Goal: Complete application form

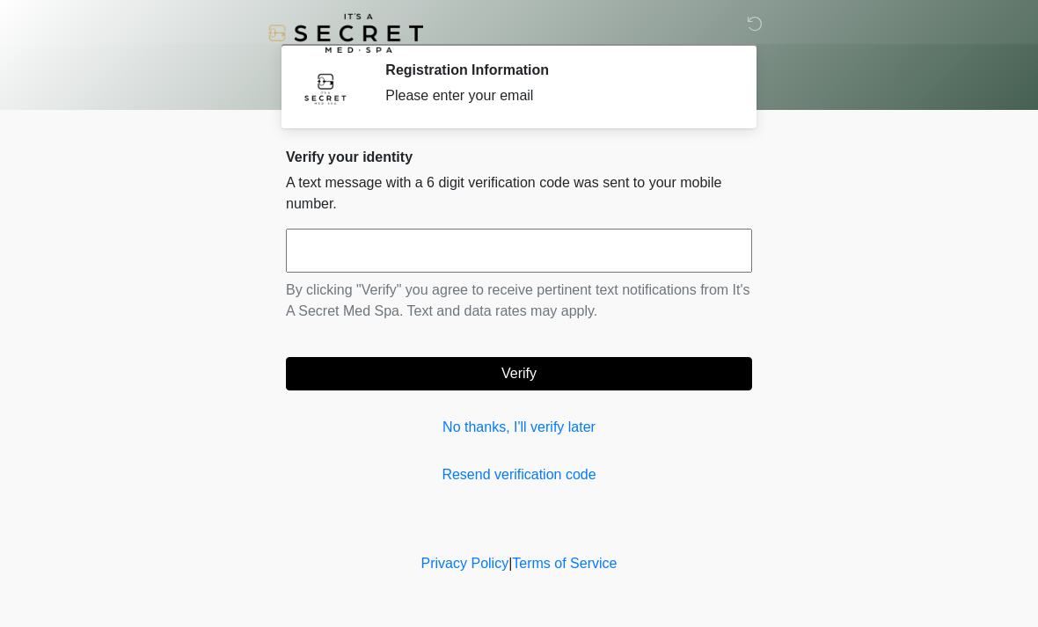
click at [574, 435] on link "No thanks, I'll verify later" at bounding box center [519, 427] width 466 height 21
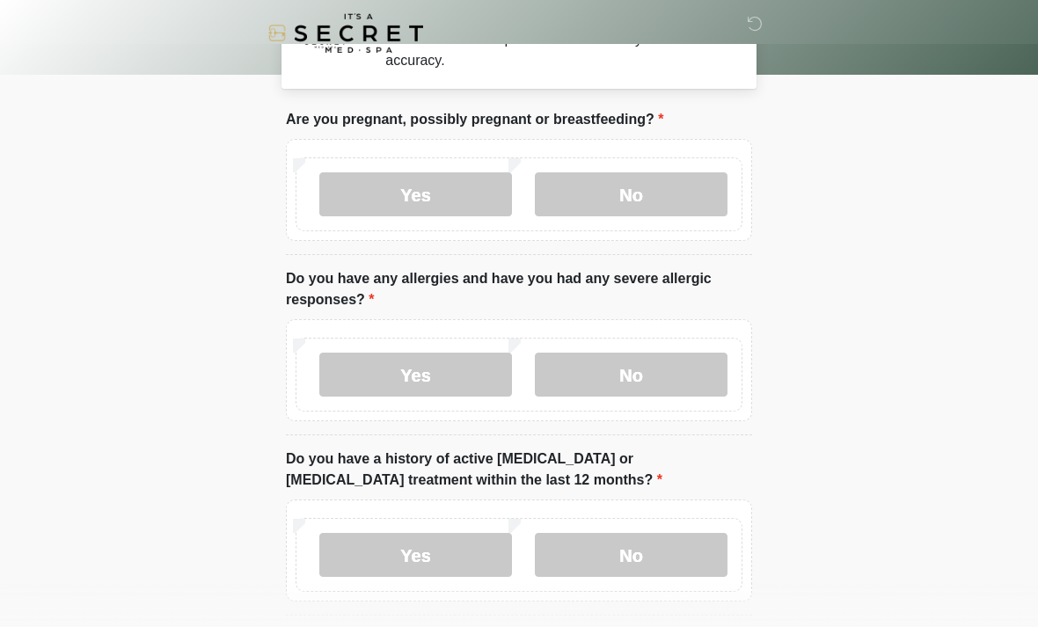
scroll to position [59, 0]
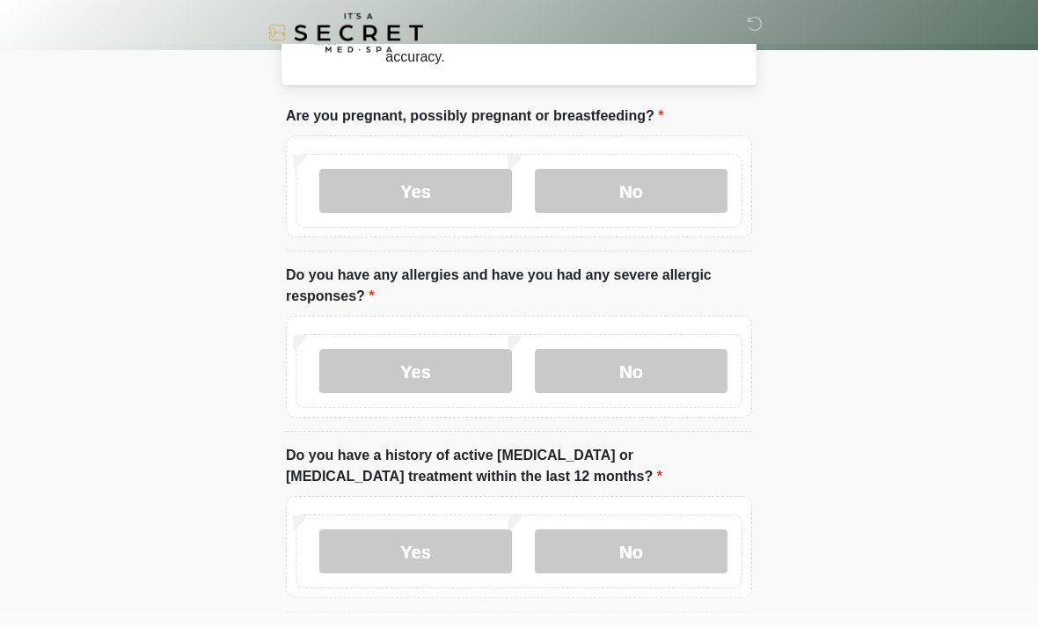
click at [667, 201] on label "No" at bounding box center [631, 192] width 193 height 44
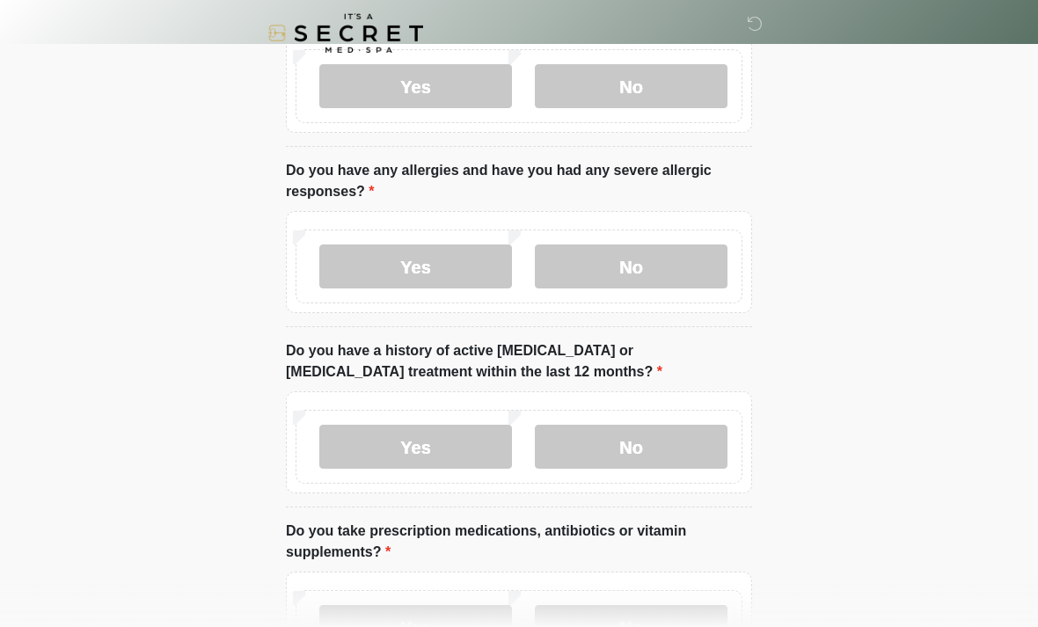
scroll to position [165, 0]
click at [628, 262] on label "No" at bounding box center [631, 266] width 193 height 44
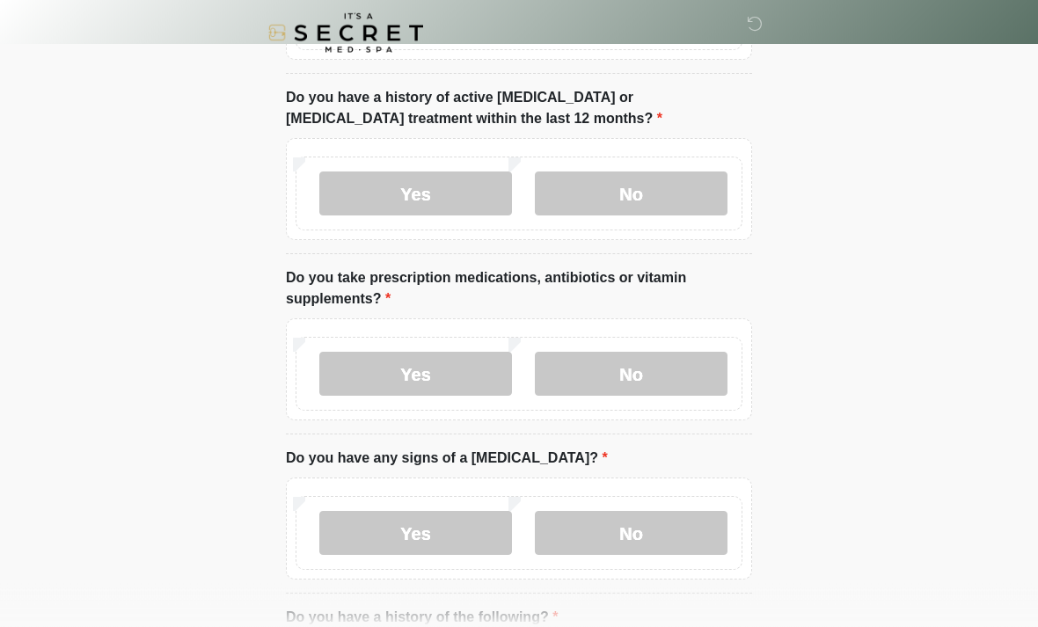
scroll to position [420, 0]
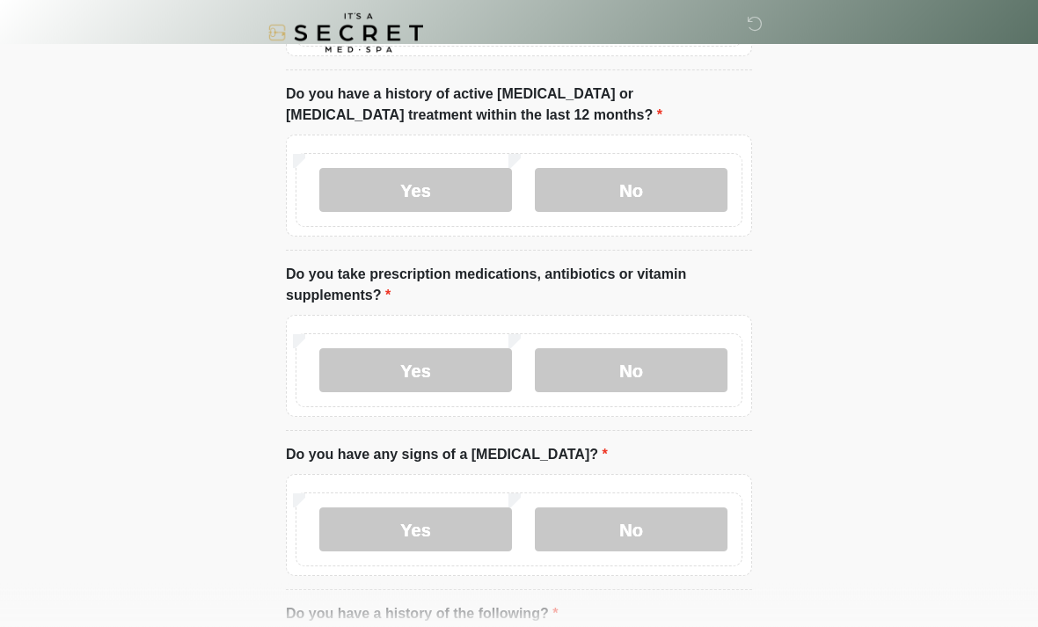
click at [657, 209] on label "No" at bounding box center [631, 191] width 193 height 44
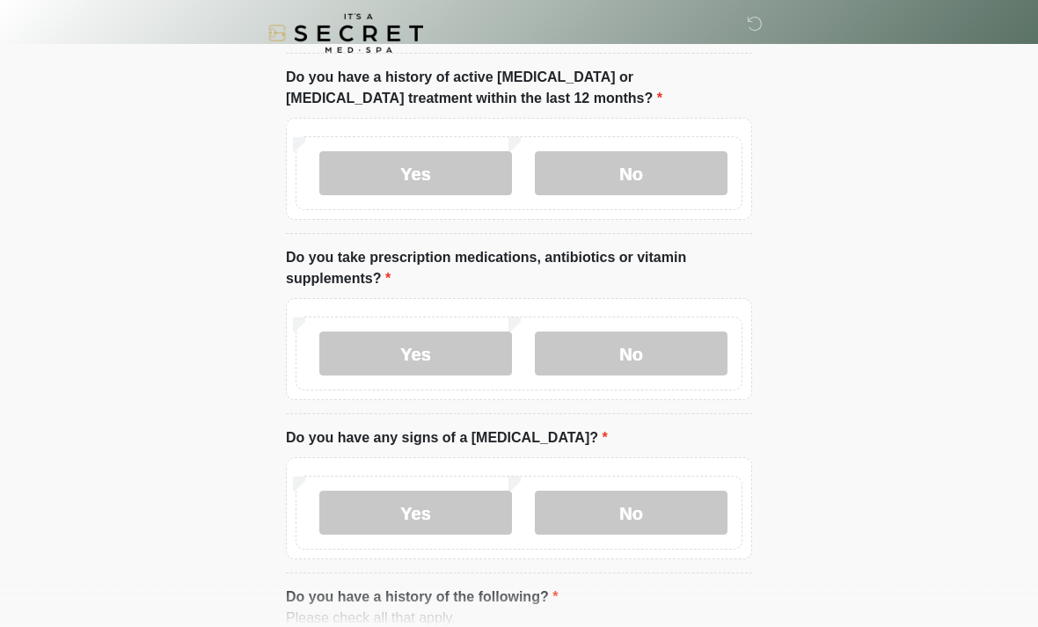
scroll to position [480, 0]
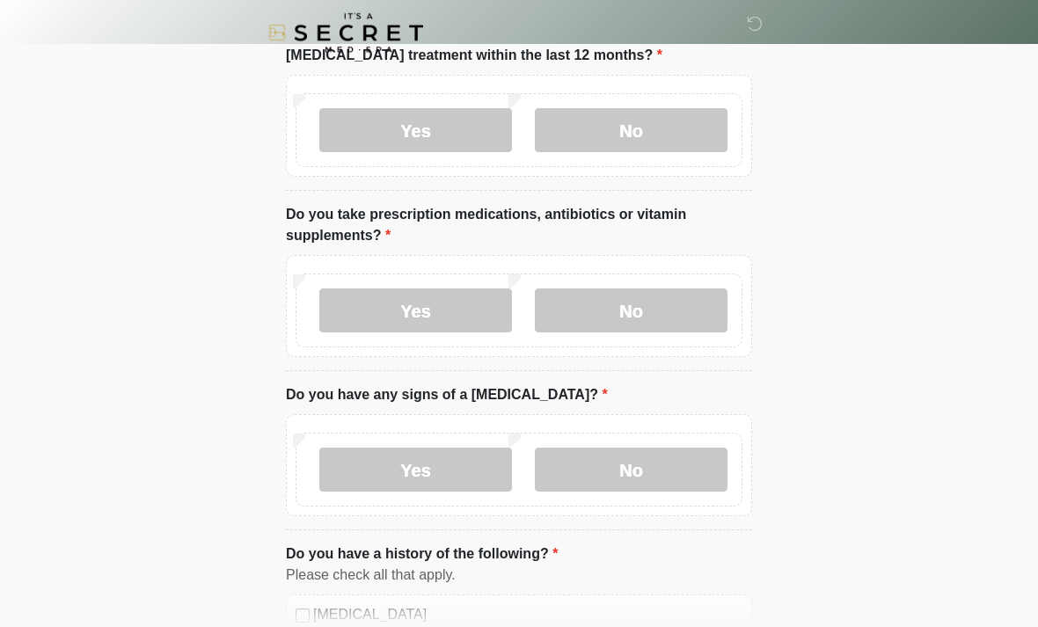
click at [461, 310] on label "Yes" at bounding box center [415, 311] width 193 height 44
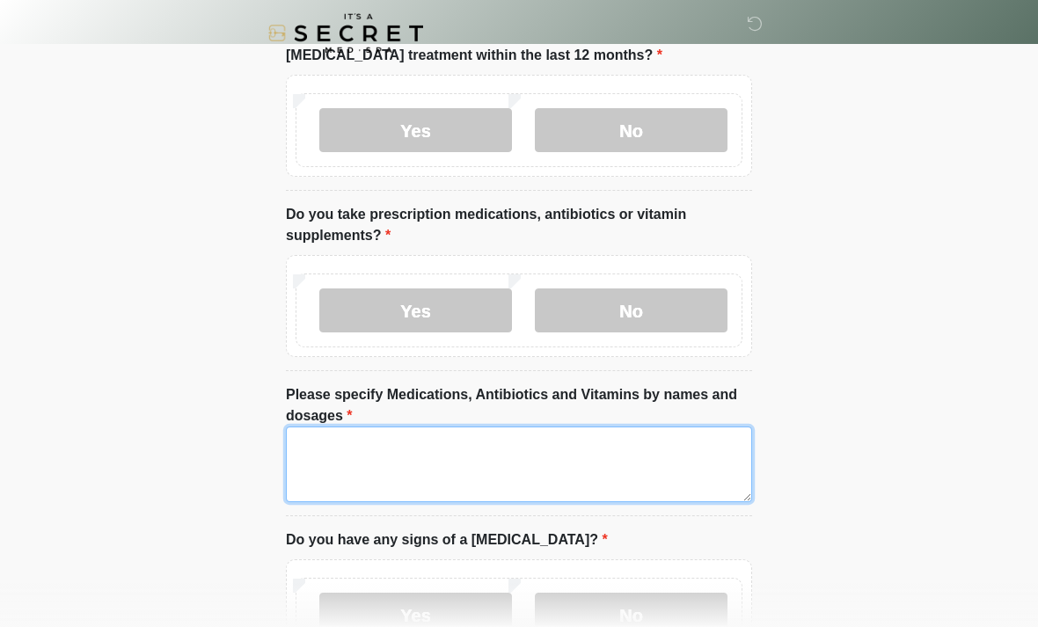
click at [531, 468] on textarea "Please specify Medications, Antibiotics and Vitamins by names and dosages" at bounding box center [519, 465] width 466 height 76
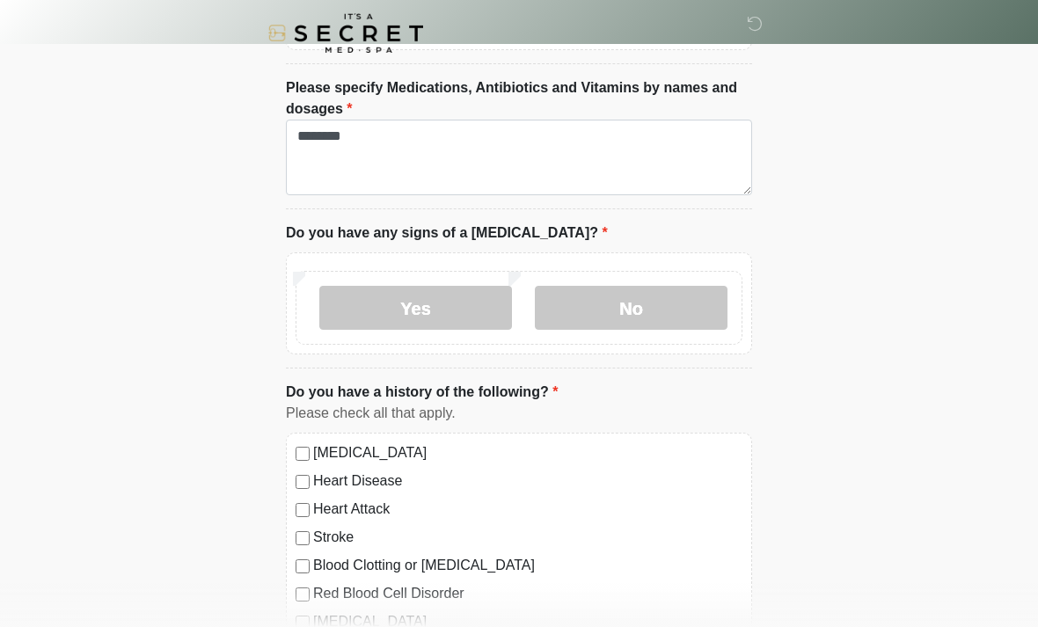
click at [690, 300] on label "No" at bounding box center [631, 308] width 193 height 44
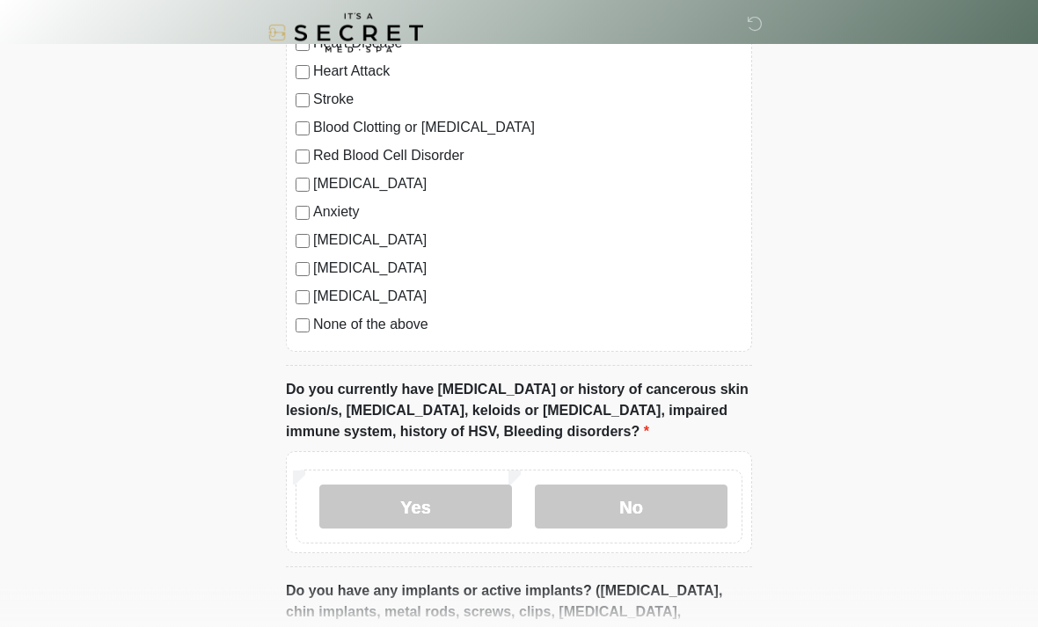
scroll to position [1226, 0]
click at [327, 217] on label "Anxiety" at bounding box center [527, 211] width 429 height 21
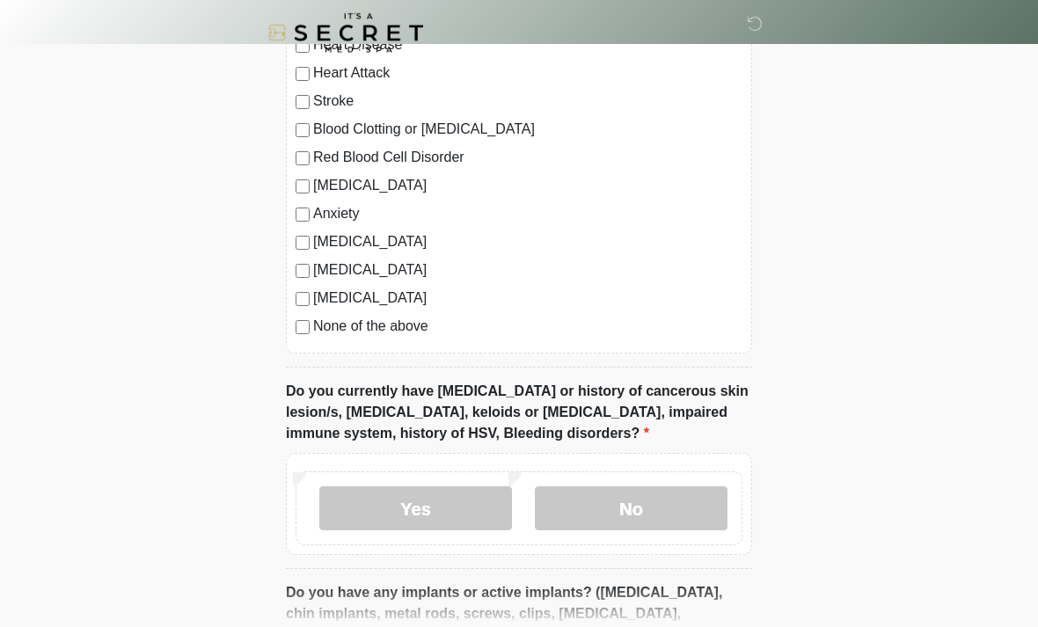
scroll to position [1223, 0]
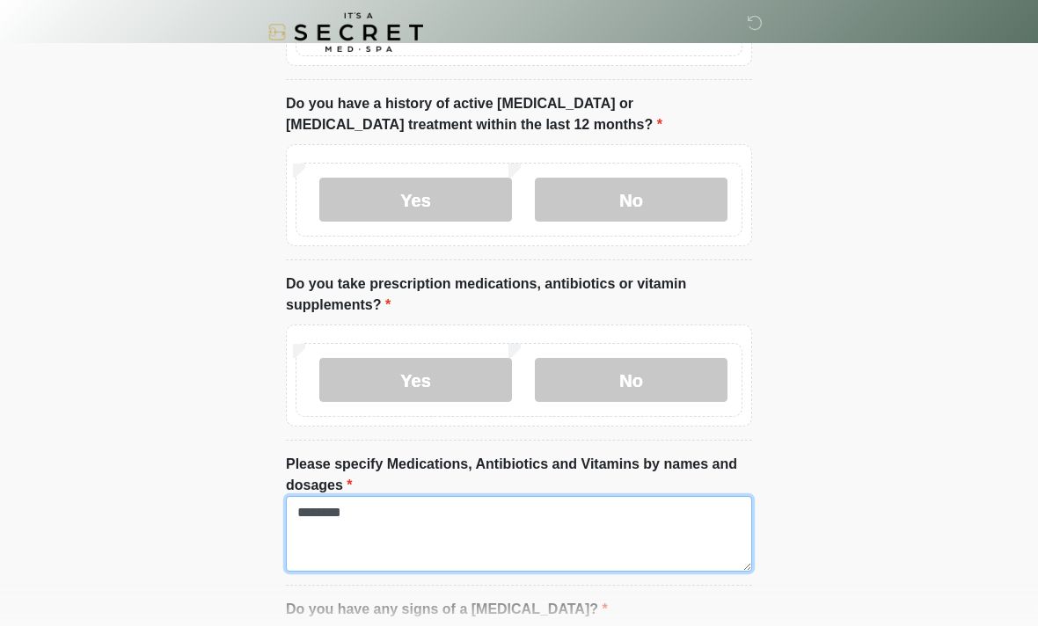
click at [509, 519] on textarea "*******" at bounding box center [519, 535] width 466 height 76
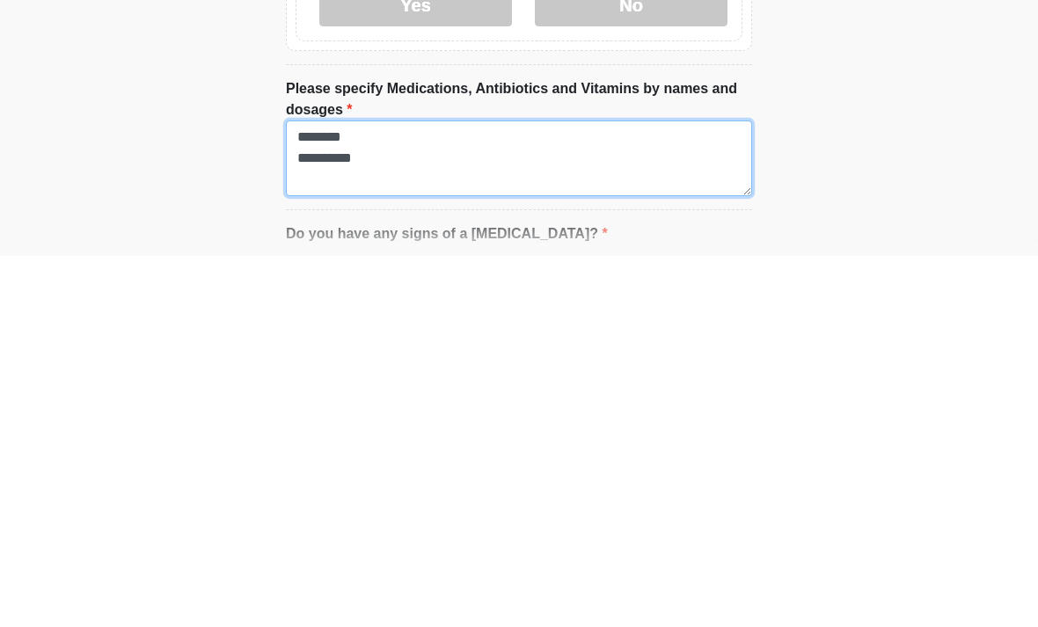
type textarea "**********"
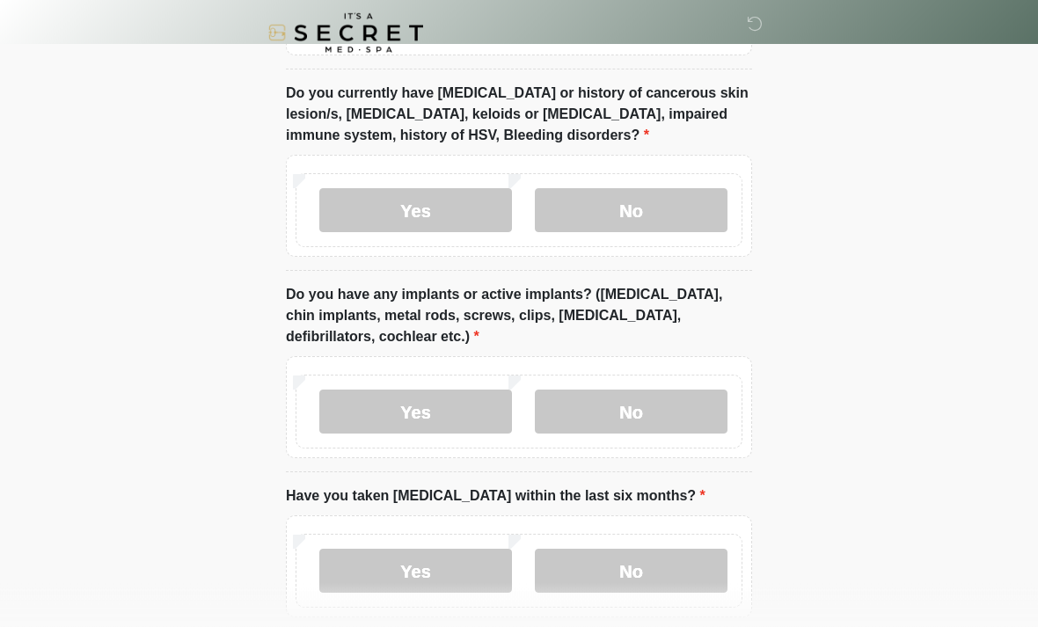
scroll to position [1523, 0]
click at [642, 202] on label "No" at bounding box center [631, 210] width 193 height 44
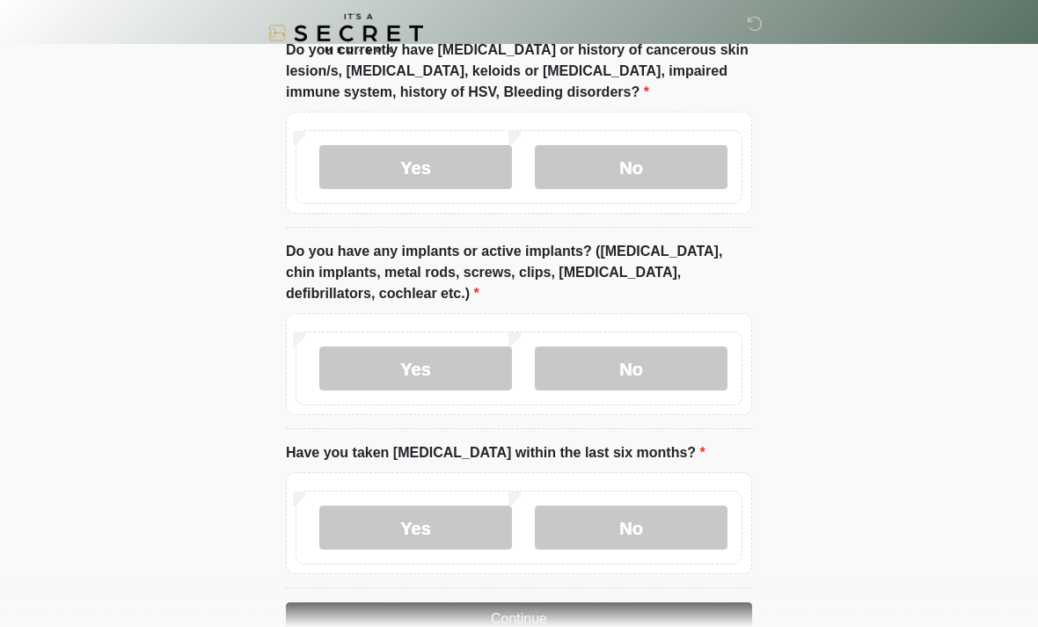
scroll to position [1609, 0]
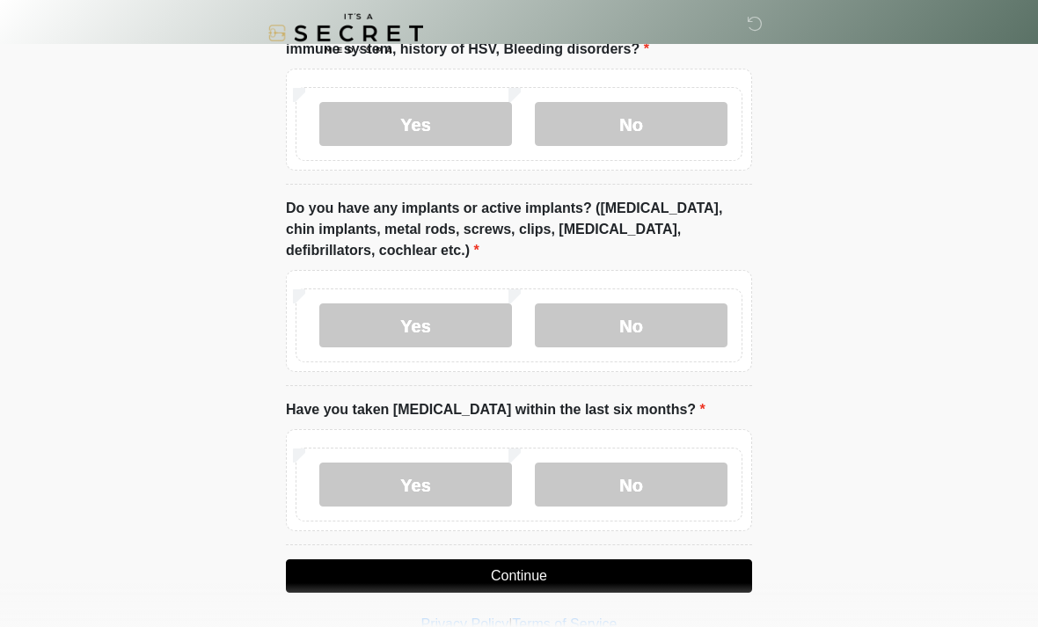
click at [668, 326] on label "No" at bounding box center [631, 325] width 193 height 44
click at [682, 493] on label "No" at bounding box center [631, 485] width 193 height 44
click at [668, 574] on button "Continue" at bounding box center [519, 575] width 466 height 33
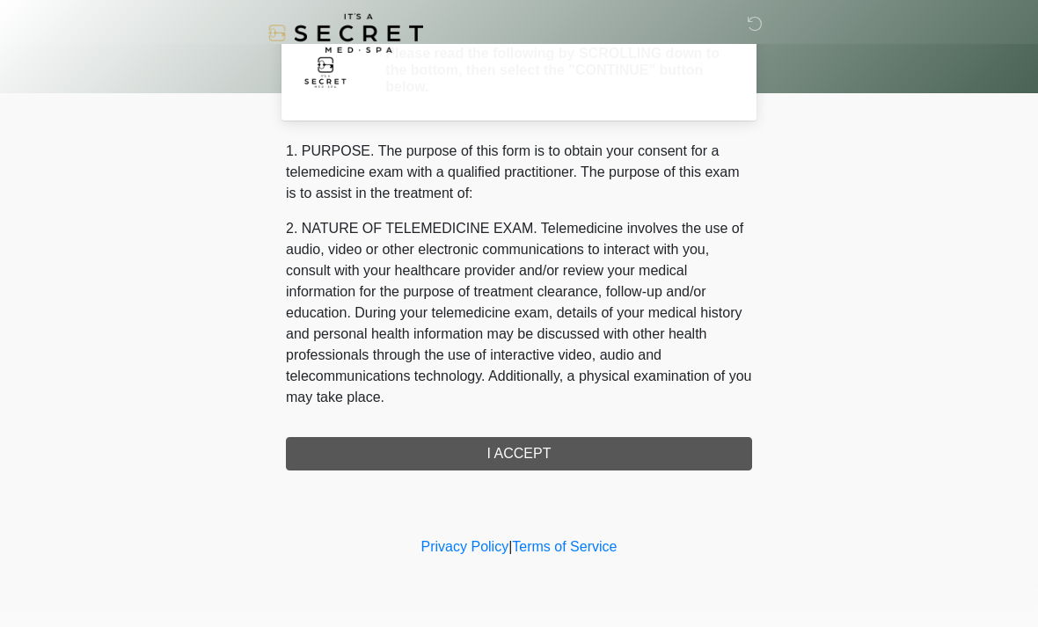
scroll to position [0, 0]
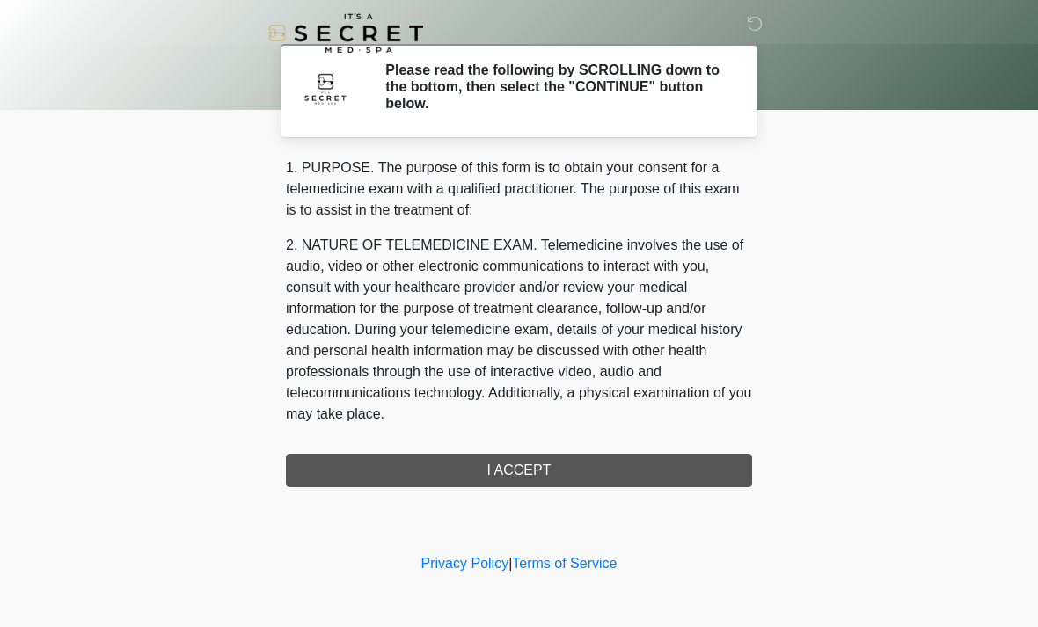
click at [639, 475] on div "1. PURPOSE. The purpose of this form is to obtain your consent for a telemedici…" at bounding box center [519, 322] width 466 height 330
click at [610, 476] on div "1. PURPOSE. The purpose of this form is to obtain your consent for a telemedici…" at bounding box center [519, 322] width 466 height 330
click at [555, 478] on div "1. PURPOSE. The purpose of this form is to obtain your consent for a telemedici…" at bounding box center [519, 322] width 466 height 330
click at [547, 476] on div "1. PURPOSE. The purpose of this form is to obtain your consent for a telemedici…" at bounding box center [519, 322] width 466 height 330
click at [551, 471] on div "1. PURPOSE. The purpose of this form is to obtain your consent for a telemedici…" at bounding box center [519, 322] width 466 height 330
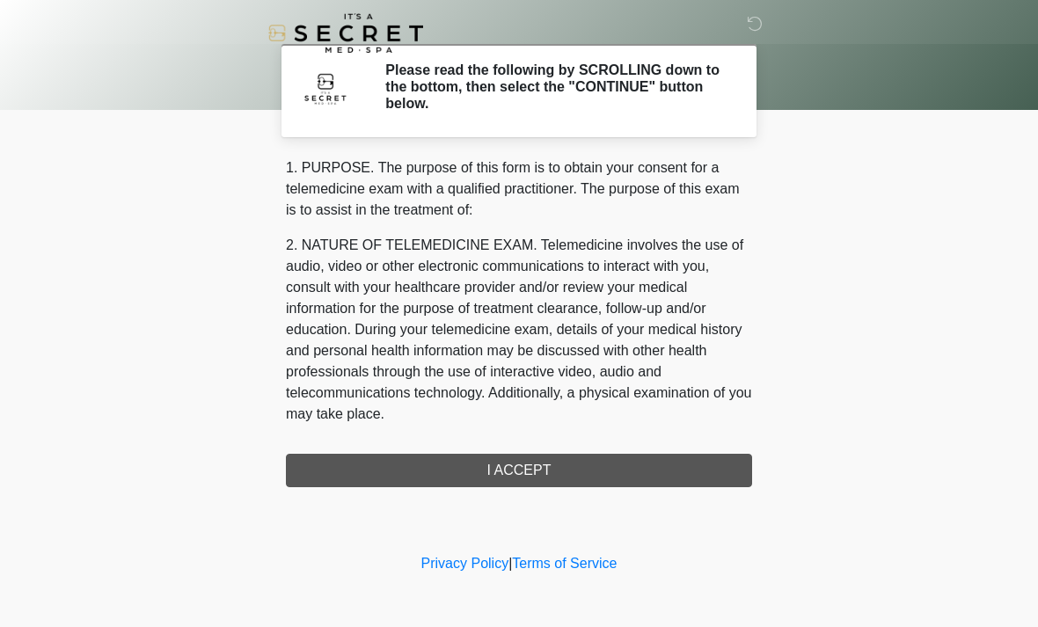
click at [557, 467] on div "1. PURPOSE. The purpose of this form is to obtain your consent for a telemedici…" at bounding box center [519, 322] width 466 height 330
click at [555, 471] on div "1. PURPOSE. The purpose of this form is to obtain your consent for a telemedici…" at bounding box center [519, 322] width 466 height 330
click at [557, 469] on div "1. PURPOSE. The purpose of this form is to obtain your consent for a telemedici…" at bounding box center [519, 322] width 466 height 330
click at [540, 452] on div "1. PURPOSE. The purpose of this form is to obtain your consent for a telemedici…" at bounding box center [519, 322] width 466 height 330
click at [549, 461] on div "1. PURPOSE. The purpose of this form is to obtain your consent for a telemedici…" at bounding box center [519, 322] width 466 height 330
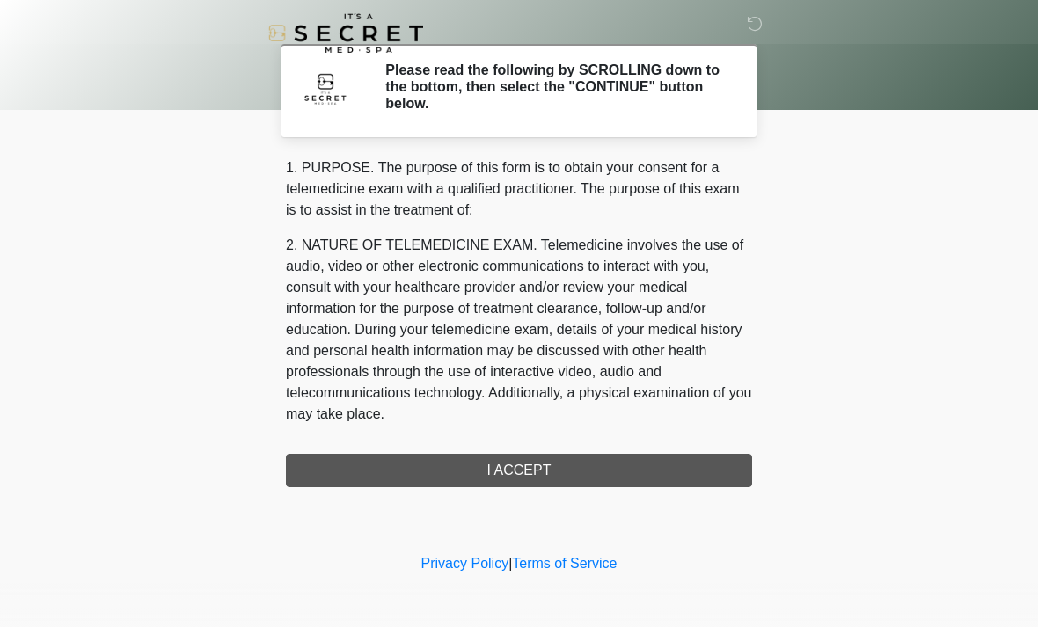
click at [549, 461] on div "1. PURPOSE. The purpose of this form is to obtain your consent for a telemedici…" at bounding box center [519, 322] width 466 height 330
click at [566, 465] on div "1. PURPOSE. The purpose of this form is to obtain your consent for a telemedici…" at bounding box center [519, 322] width 466 height 330
click at [552, 471] on div "1. PURPOSE. The purpose of this form is to obtain your consent for a telemedici…" at bounding box center [519, 322] width 466 height 330
click at [558, 466] on div "1. PURPOSE. The purpose of this form is to obtain your consent for a telemedici…" at bounding box center [519, 322] width 466 height 330
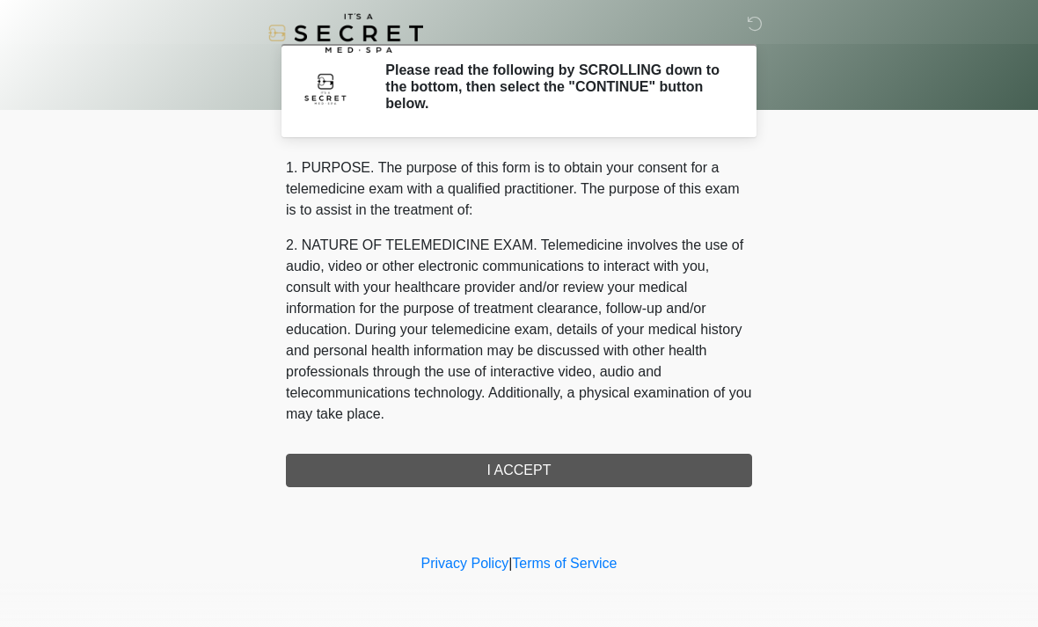
click at [552, 463] on div "1. PURPOSE. The purpose of this form is to obtain your consent for a telemedici…" at bounding box center [519, 322] width 466 height 330
click at [558, 467] on div "1. PURPOSE. The purpose of this form is to obtain your consent for a telemedici…" at bounding box center [519, 322] width 466 height 330
click at [570, 470] on div "1. PURPOSE. The purpose of this form is to obtain your consent for a telemedici…" at bounding box center [519, 322] width 466 height 330
click at [576, 456] on div "1. PURPOSE. The purpose of this form is to obtain your consent for a telemedici…" at bounding box center [519, 322] width 466 height 330
click at [558, 458] on div "1. PURPOSE. The purpose of this form is to obtain your consent for a telemedici…" at bounding box center [519, 322] width 466 height 330
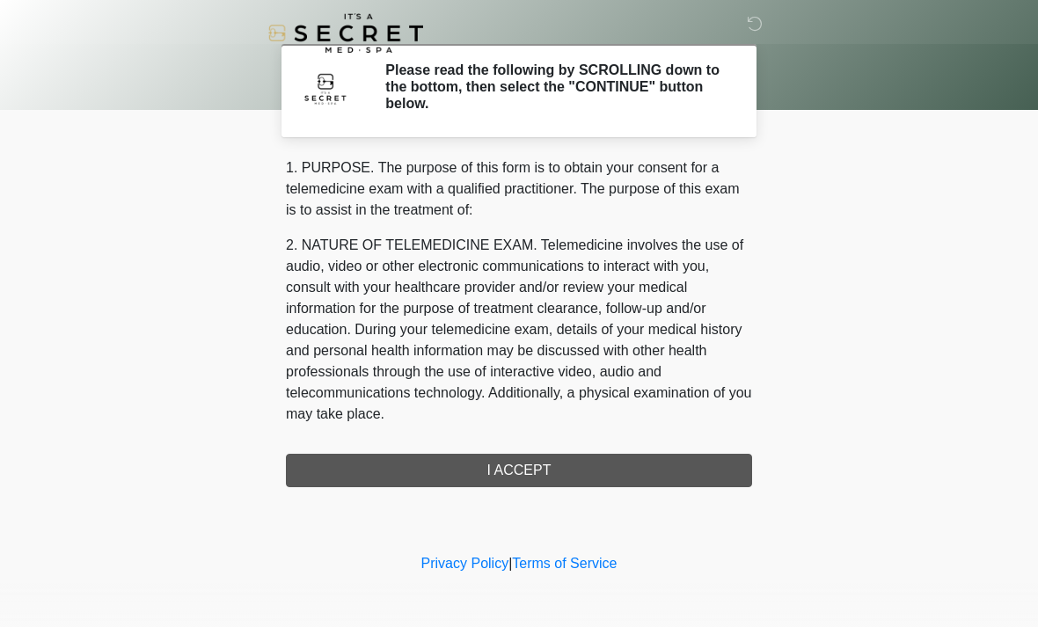
click at [545, 458] on div "1. PURPOSE. The purpose of this form is to obtain your consent for a telemedici…" at bounding box center [519, 322] width 466 height 330
click at [544, 453] on div "1. PURPOSE. The purpose of this form is to obtain your consent for a telemedici…" at bounding box center [519, 322] width 466 height 330
click at [561, 442] on div "1. PURPOSE. The purpose of this form is to obtain your consent for a telemedici…" at bounding box center [519, 322] width 466 height 330
click at [534, 456] on div "1. PURPOSE. The purpose of this form is to obtain your consent for a telemedici…" at bounding box center [519, 322] width 466 height 330
click at [540, 459] on div "1. PURPOSE. The purpose of this form is to obtain your consent for a telemedici…" at bounding box center [519, 322] width 466 height 330
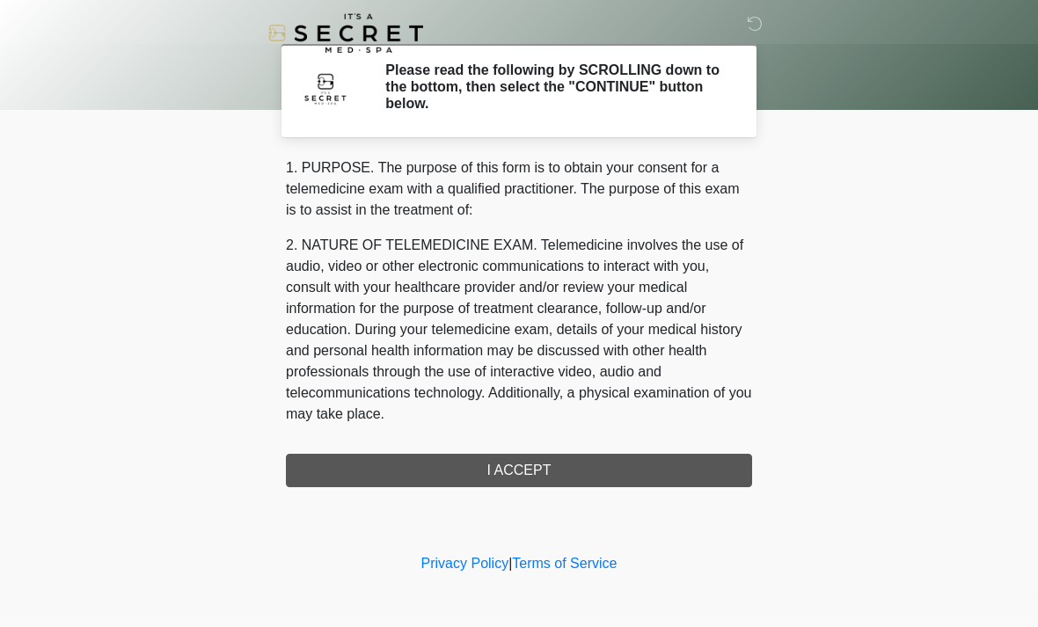
click at [541, 460] on div "1. PURPOSE. The purpose of this form is to obtain your consent for a telemedici…" at bounding box center [519, 322] width 466 height 330
click at [550, 451] on div "1. PURPOSE. The purpose of this form is to obtain your consent for a telemedici…" at bounding box center [519, 322] width 466 height 330
click at [549, 450] on div "1. PURPOSE. The purpose of this form is to obtain your consent for a telemedici…" at bounding box center [519, 322] width 466 height 330
click at [559, 460] on div "1. PURPOSE. The purpose of this form is to obtain your consent for a telemedici…" at bounding box center [519, 322] width 466 height 330
click at [589, 451] on div "1. PURPOSE. The purpose of this form is to obtain your consent for a telemedici…" at bounding box center [519, 322] width 466 height 330
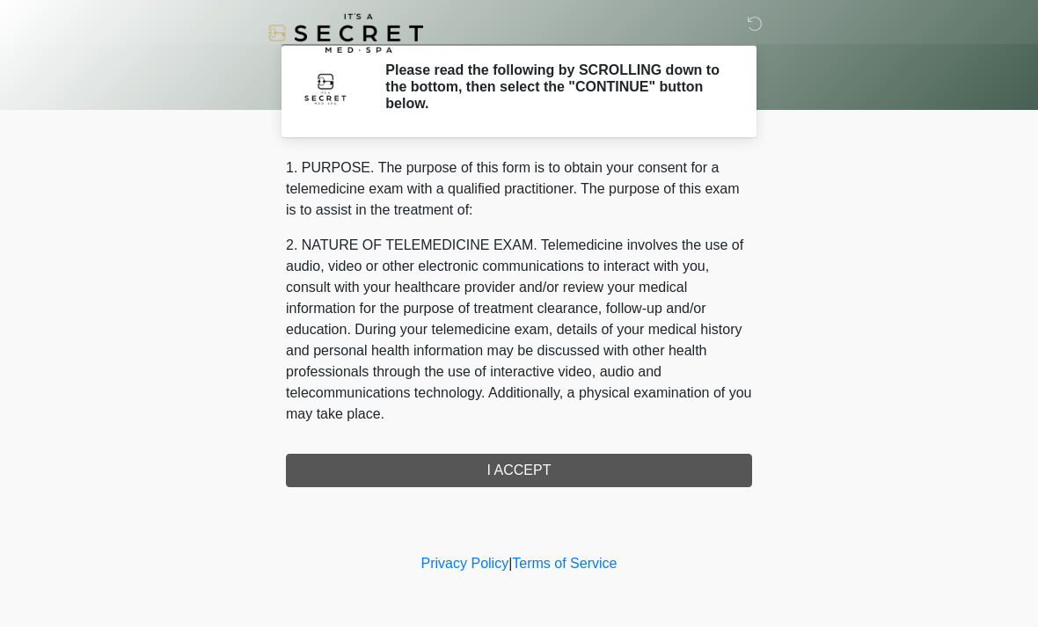
click at [537, 442] on div "1. PURPOSE. The purpose of this form is to obtain your consent for a telemedici…" at bounding box center [519, 322] width 466 height 330
click at [543, 454] on div "1. PURPOSE. The purpose of this form is to obtain your consent for a telemedici…" at bounding box center [519, 322] width 466 height 330
click at [559, 452] on div "1. PURPOSE. The purpose of this form is to obtain your consent for a telemedici…" at bounding box center [519, 322] width 466 height 330
click at [564, 442] on div "1. PURPOSE. The purpose of this form is to obtain your consent for a telemedici…" at bounding box center [519, 322] width 466 height 330
click at [597, 441] on div "1. PURPOSE. The purpose of this form is to obtain your consent for a telemedici…" at bounding box center [519, 322] width 466 height 330
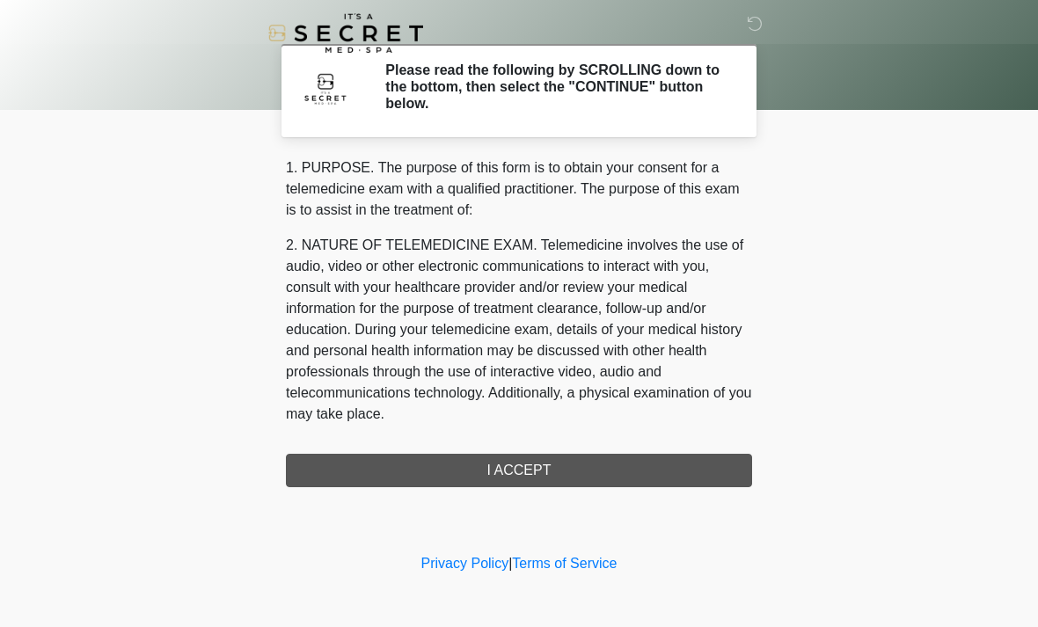
click at [597, 440] on div "1. PURPOSE. The purpose of this form is to obtain your consent for a telemedici…" at bounding box center [519, 322] width 466 height 330
click at [773, 35] on nav at bounding box center [506, 33] width 1038 height 66
click at [748, 56] on div at bounding box center [506, 33] width 528 height 66
click at [748, 55] on div at bounding box center [506, 33] width 528 height 66
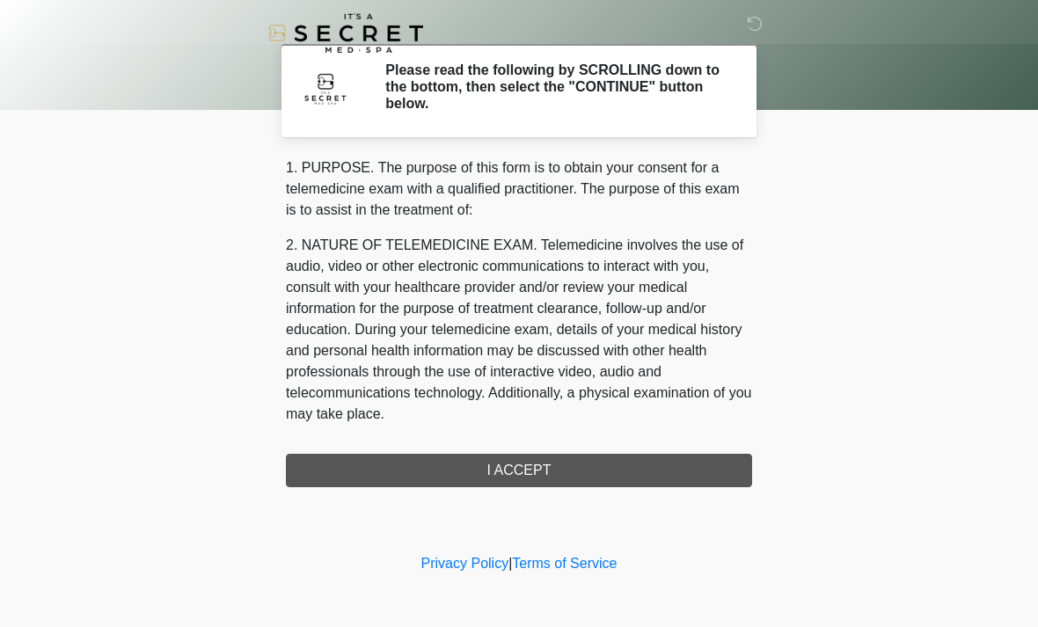
click at [771, 35] on nav at bounding box center [506, 33] width 1038 height 66
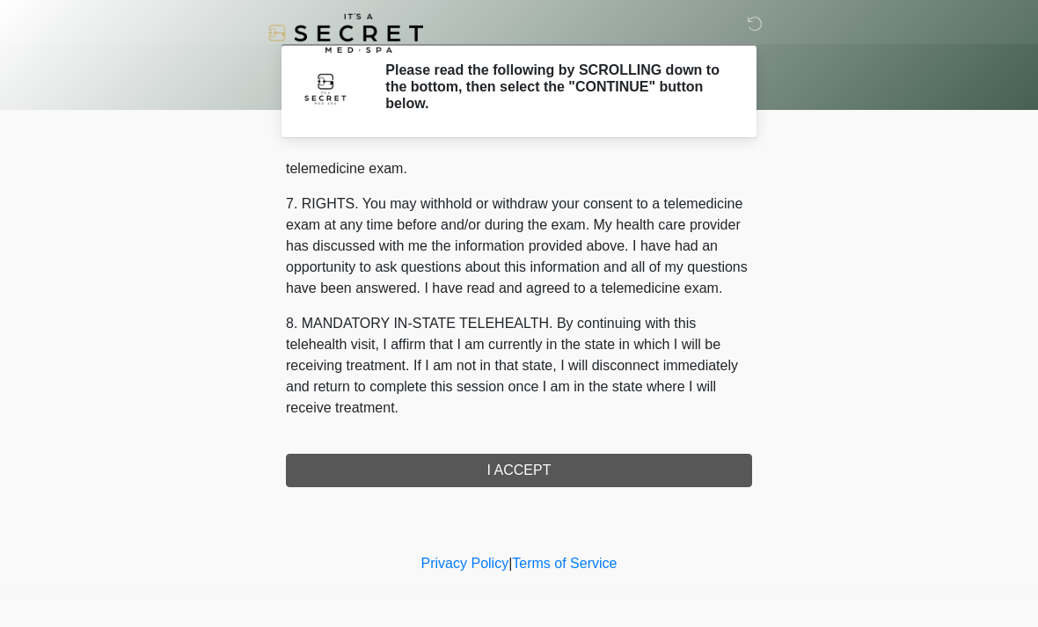
scroll to position [745, 0]
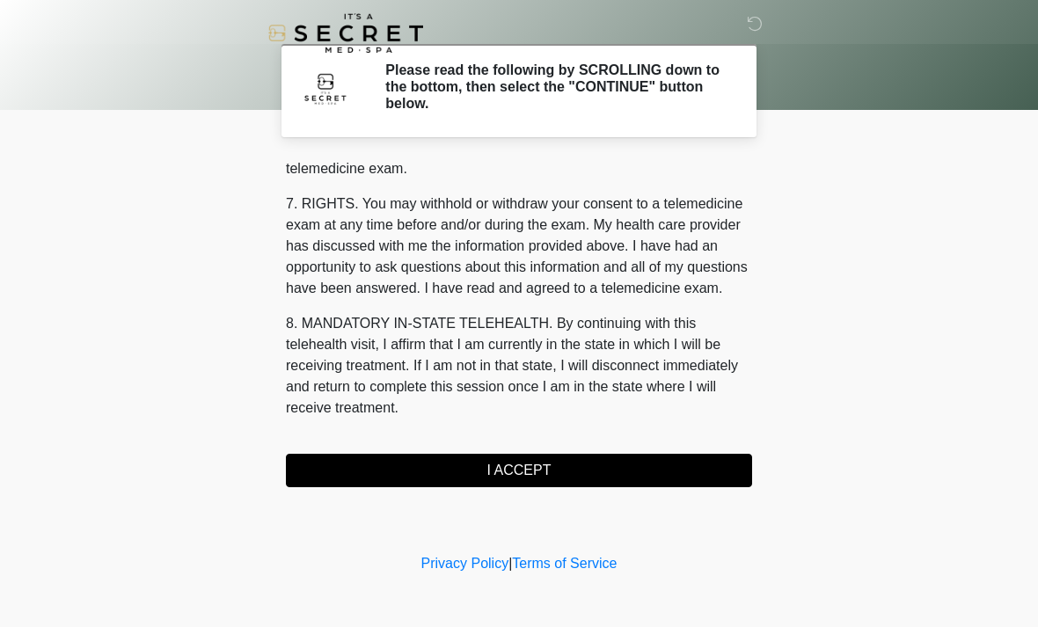
click at [623, 485] on button "I ACCEPT" at bounding box center [519, 470] width 466 height 33
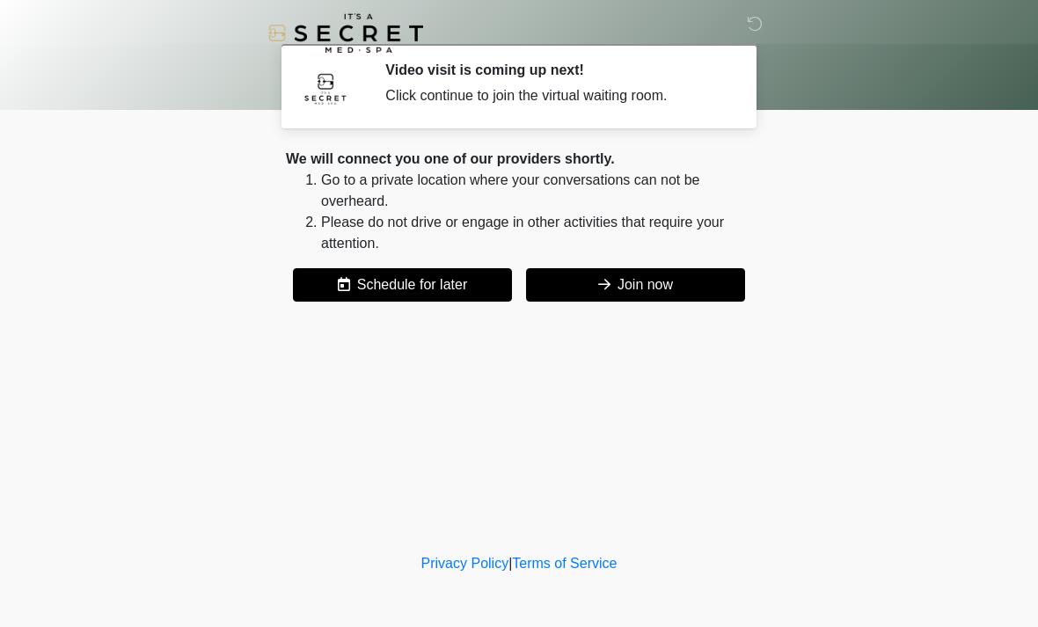
click at [666, 298] on button "Join now" at bounding box center [635, 284] width 219 height 33
